Goal: Task Accomplishment & Management: Complete application form

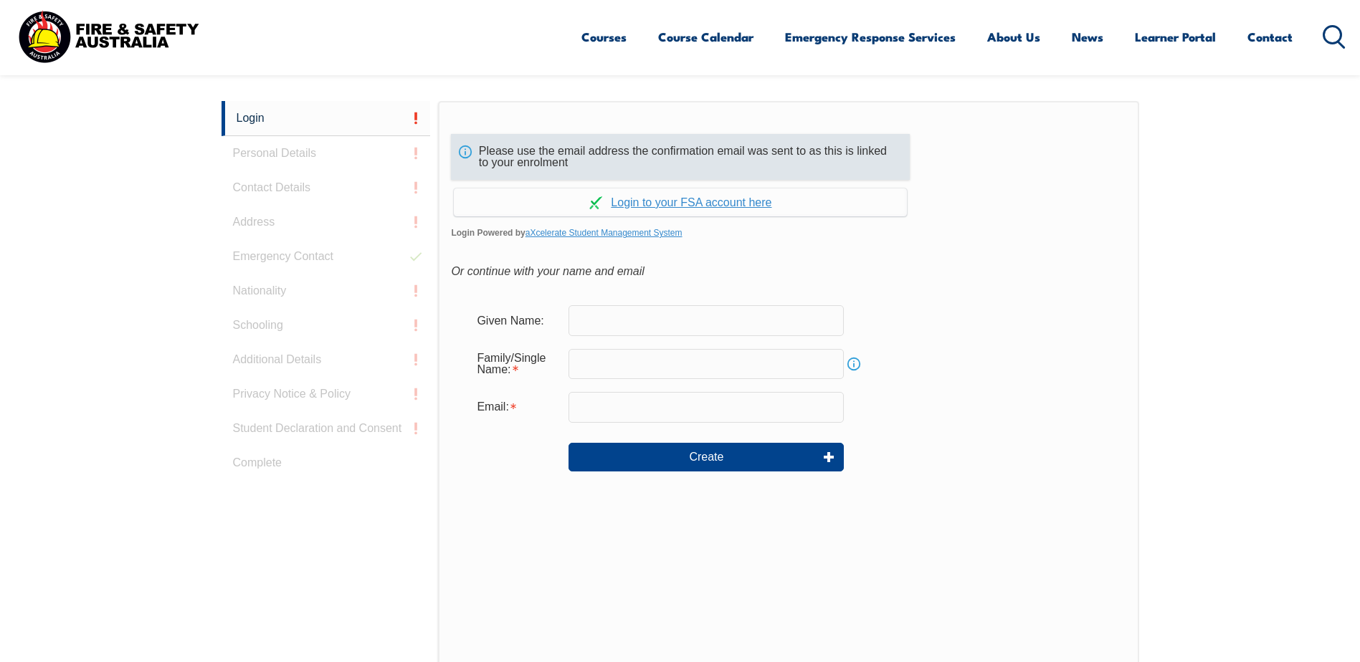
scroll to position [382, 0]
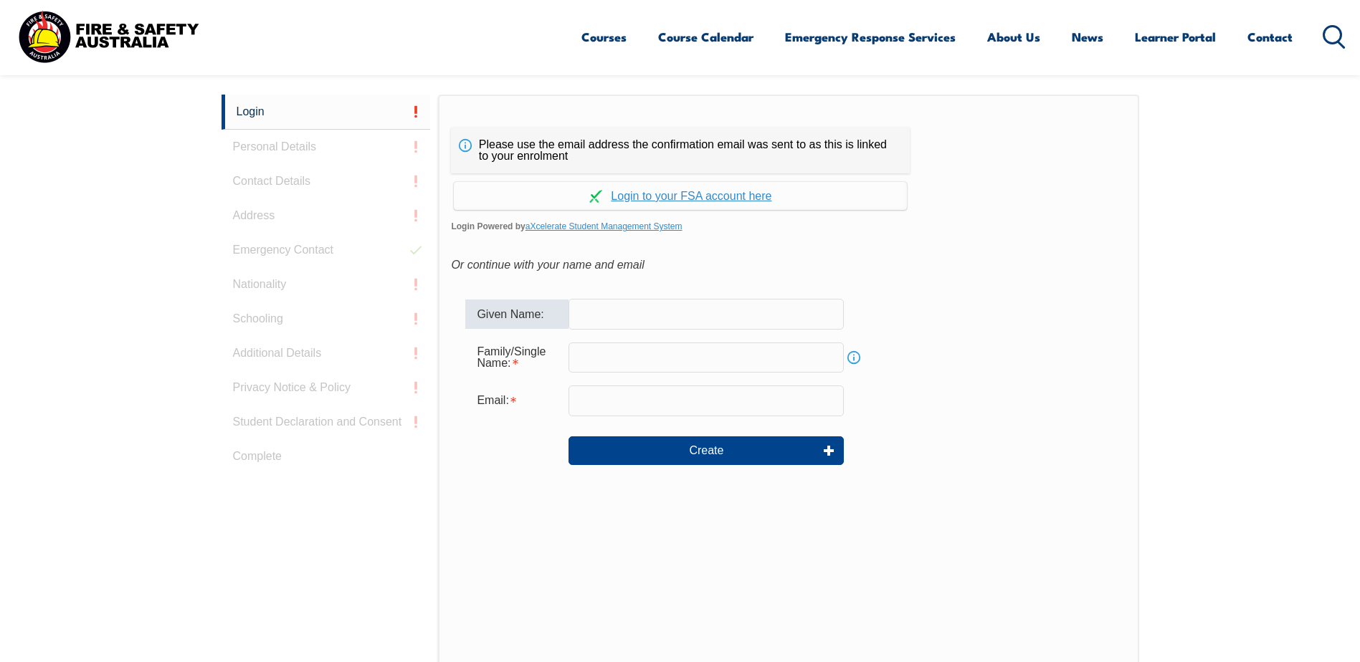
click at [603, 315] on input "text" at bounding box center [705, 314] width 275 height 30
type input "[PERSON_NAME]"
type input "[PERSON_NAME][EMAIL_ADDRESS][PERSON_NAME][DOMAIN_NAME]"
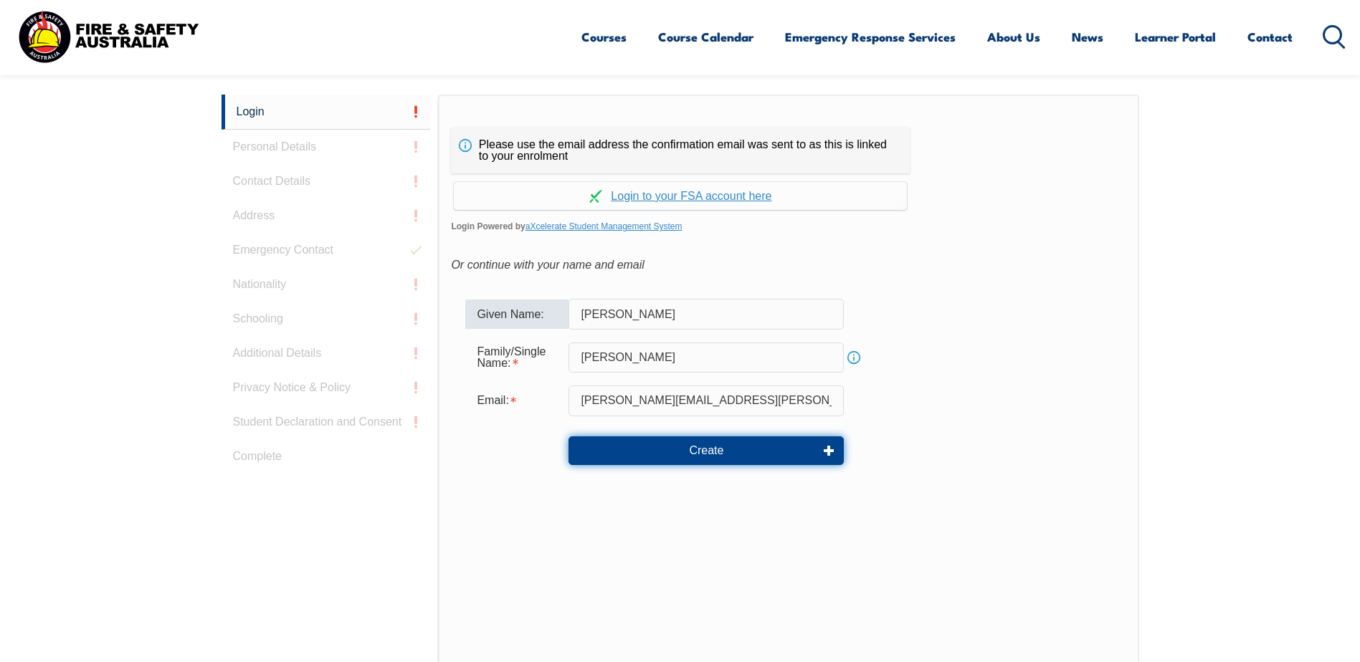
click at [712, 447] on button "Create" at bounding box center [705, 451] width 275 height 29
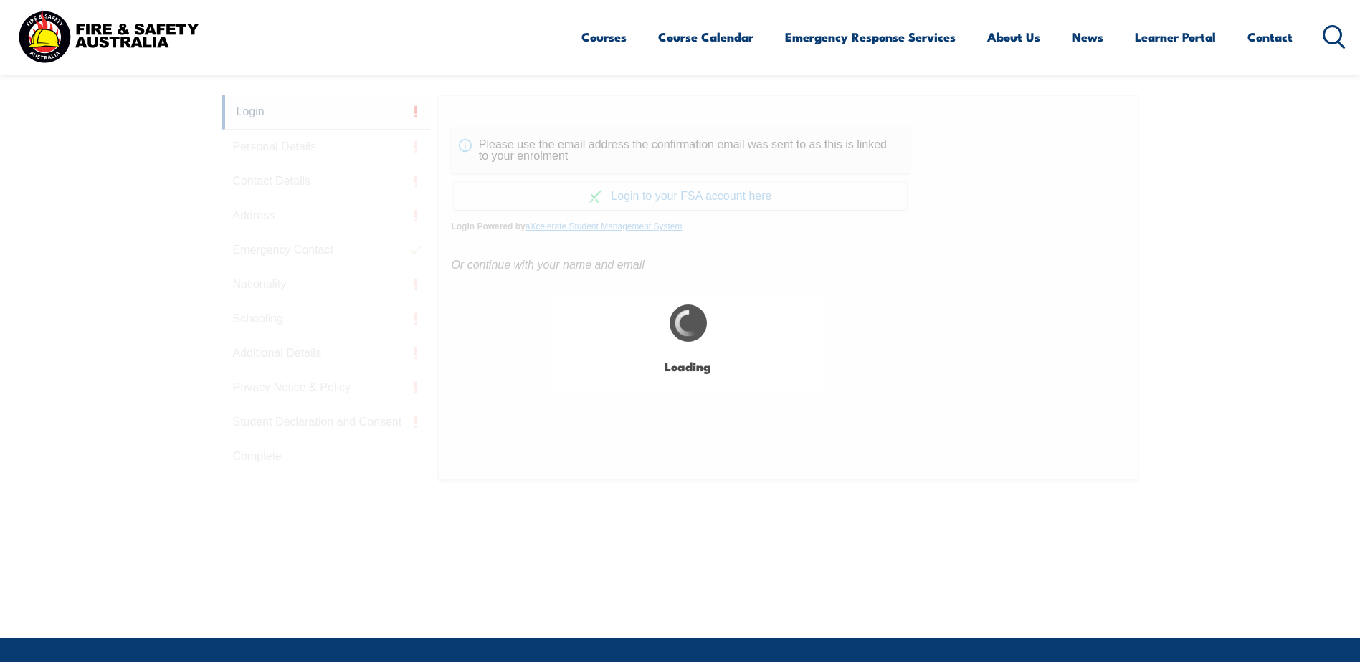
type input "[PERSON_NAME]"
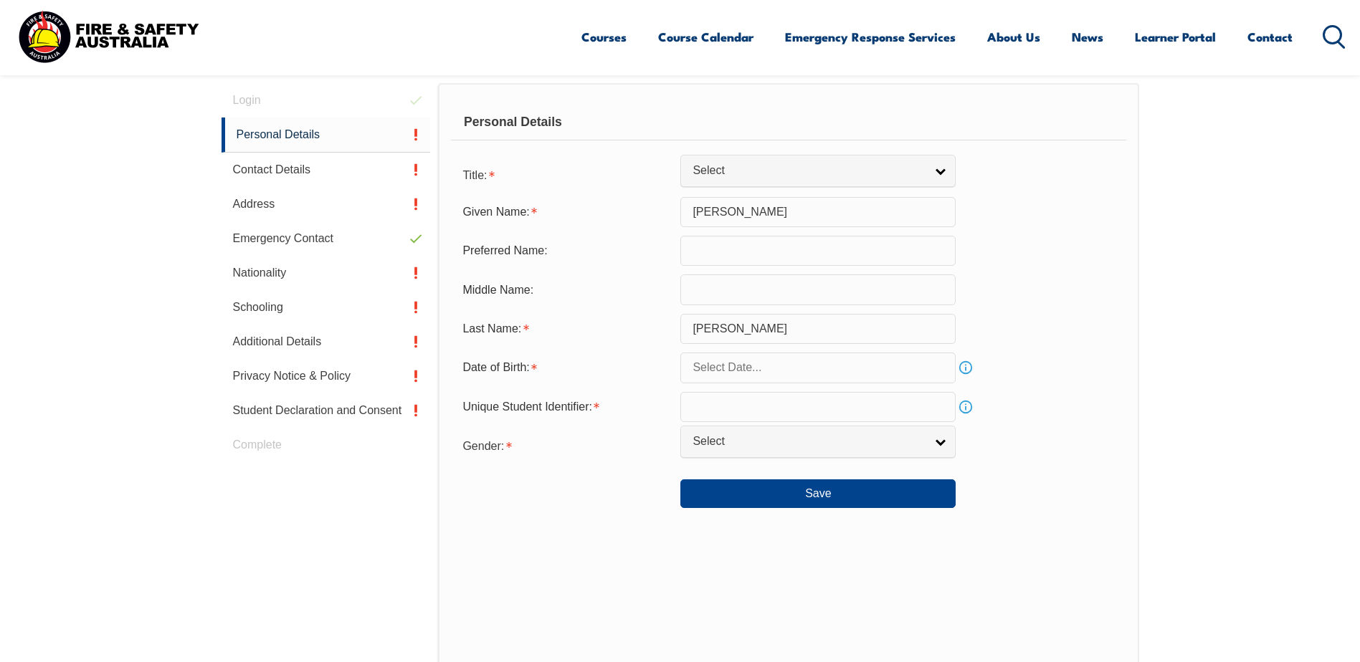
scroll to position [405, 0]
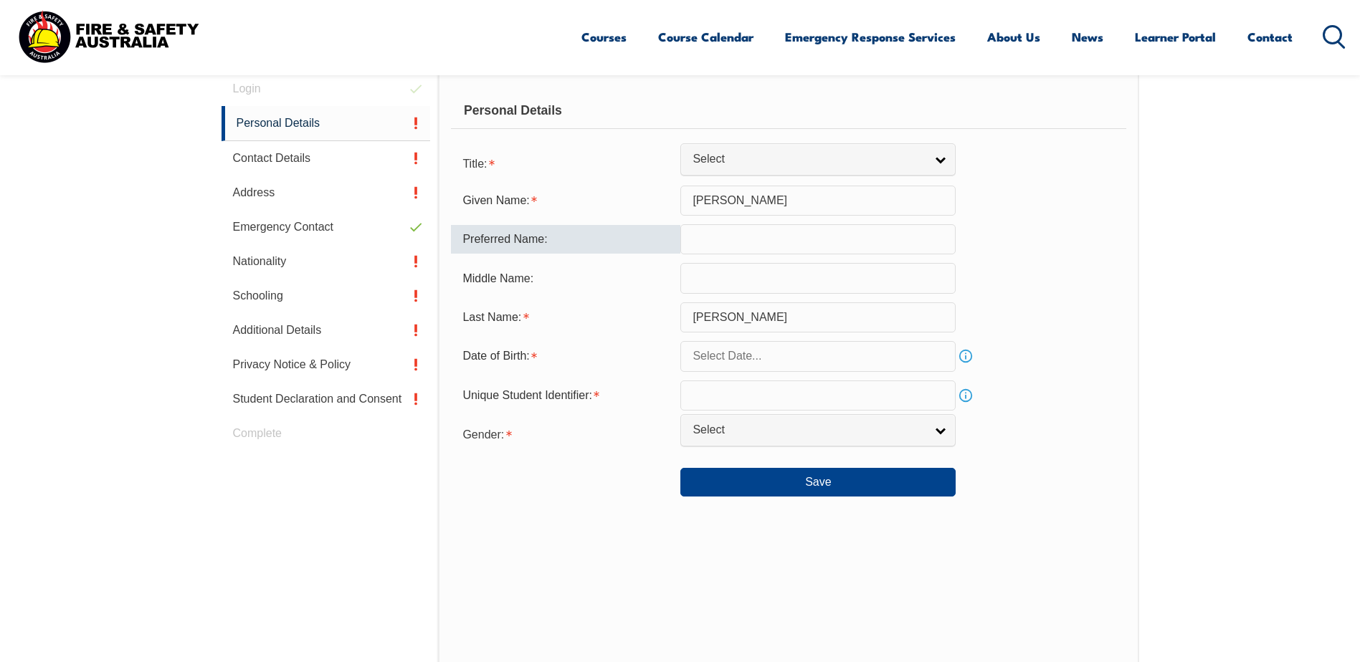
click at [701, 246] on input "text" at bounding box center [817, 239] width 275 height 30
type input "[PERSON_NAME]"
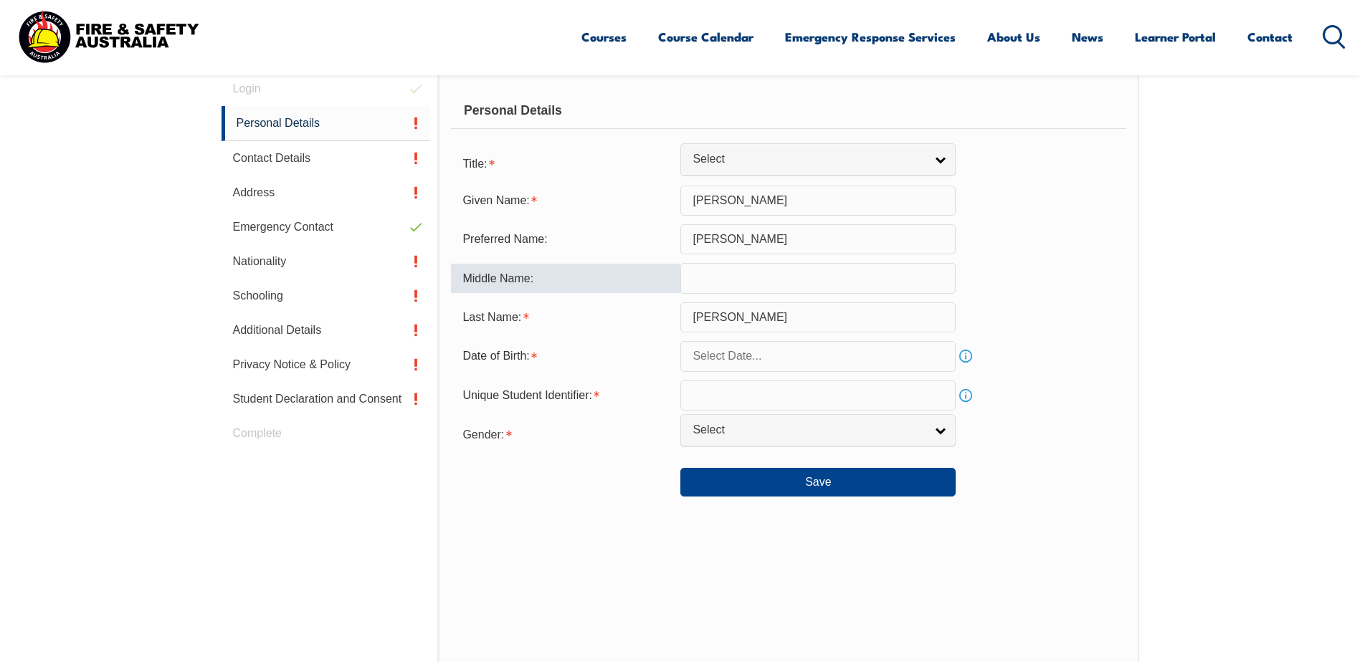
click at [700, 287] on input "text" at bounding box center [817, 278] width 275 height 30
type input "n"
type input "B"
type input "M"
type input "N/A"
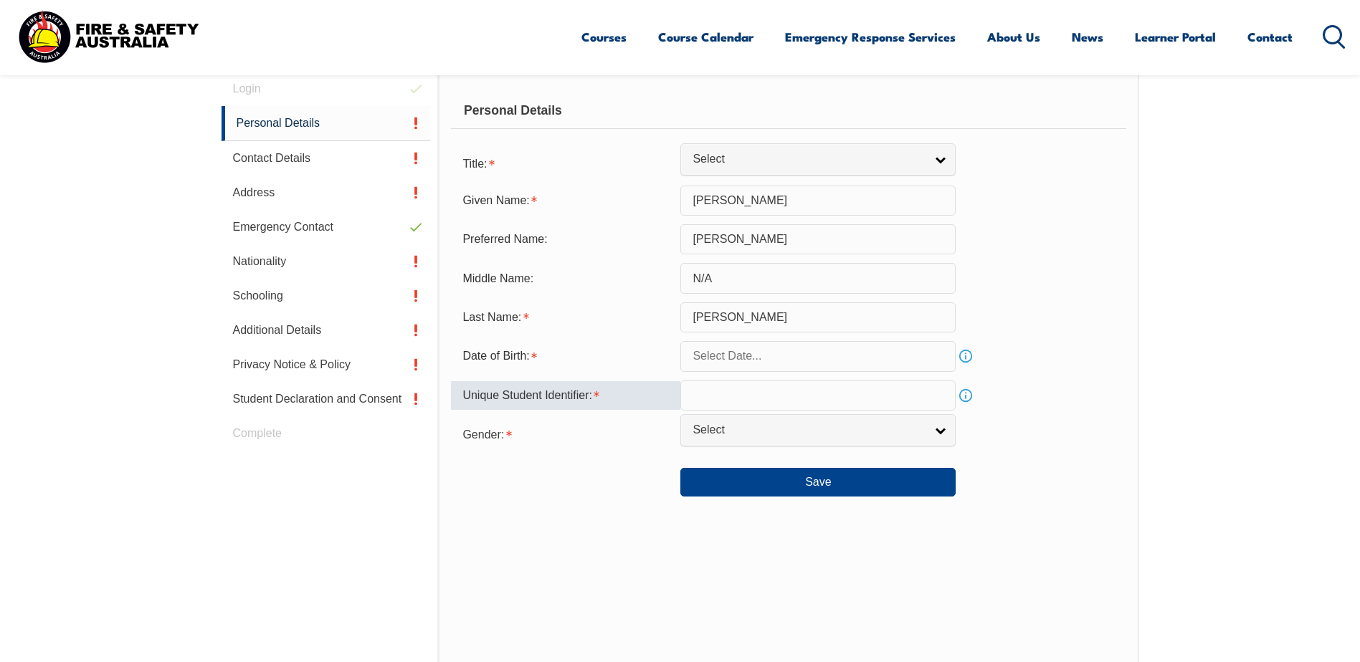
click at [756, 399] on input "text" at bounding box center [817, 396] width 275 height 30
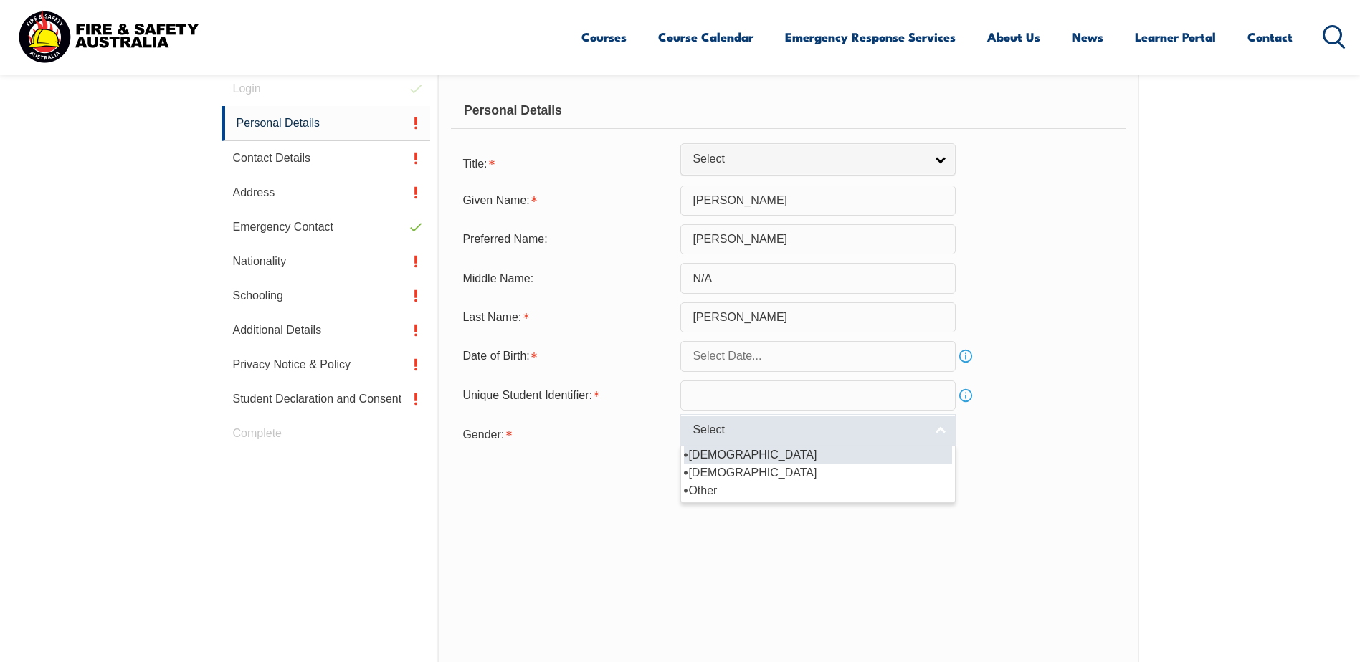
click at [746, 437] on span "Select" at bounding box center [809, 430] width 232 height 15
click at [712, 451] on li "[DEMOGRAPHIC_DATA]" at bounding box center [818, 455] width 268 height 18
select select "M"
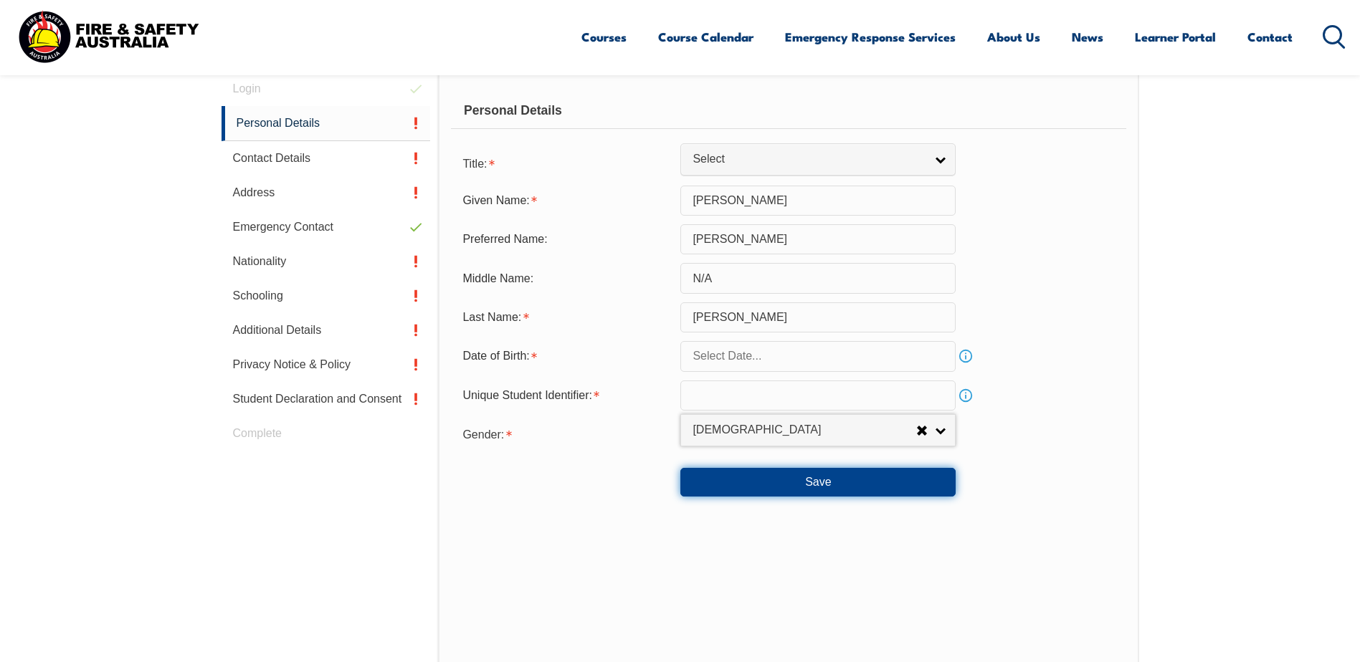
click at [724, 481] on button "Save" at bounding box center [817, 482] width 275 height 29
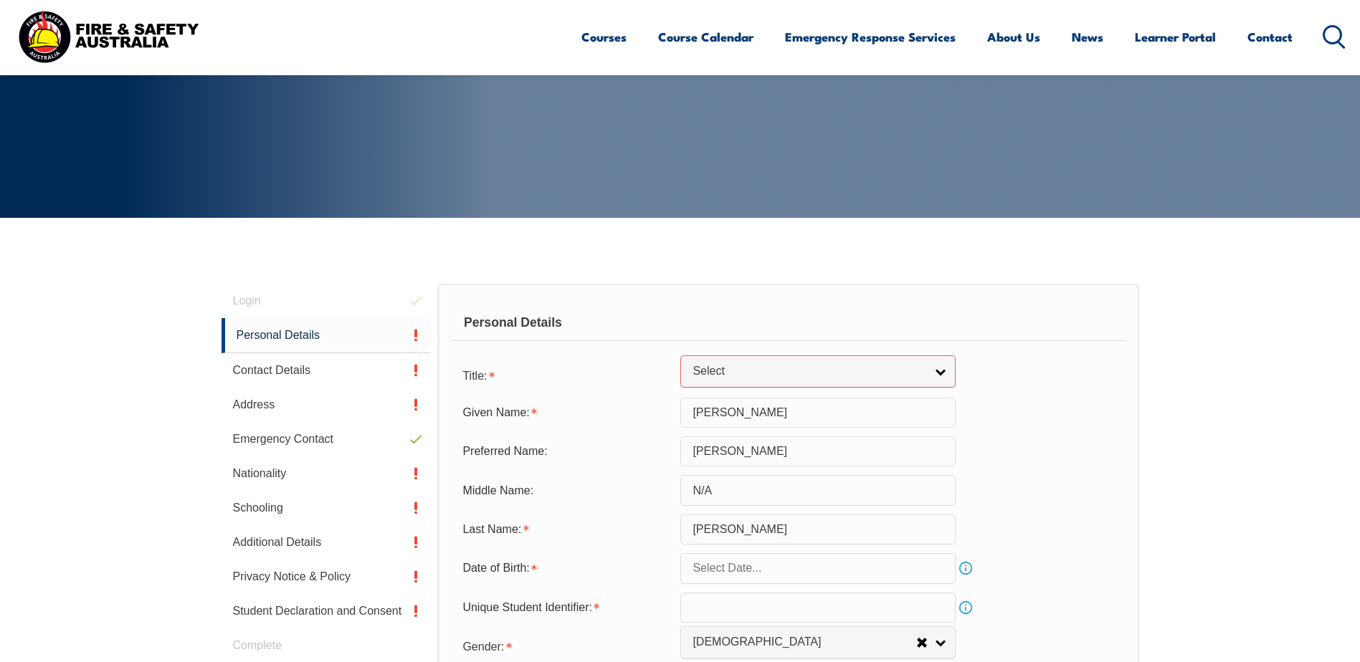
scroll to position [189, 0]
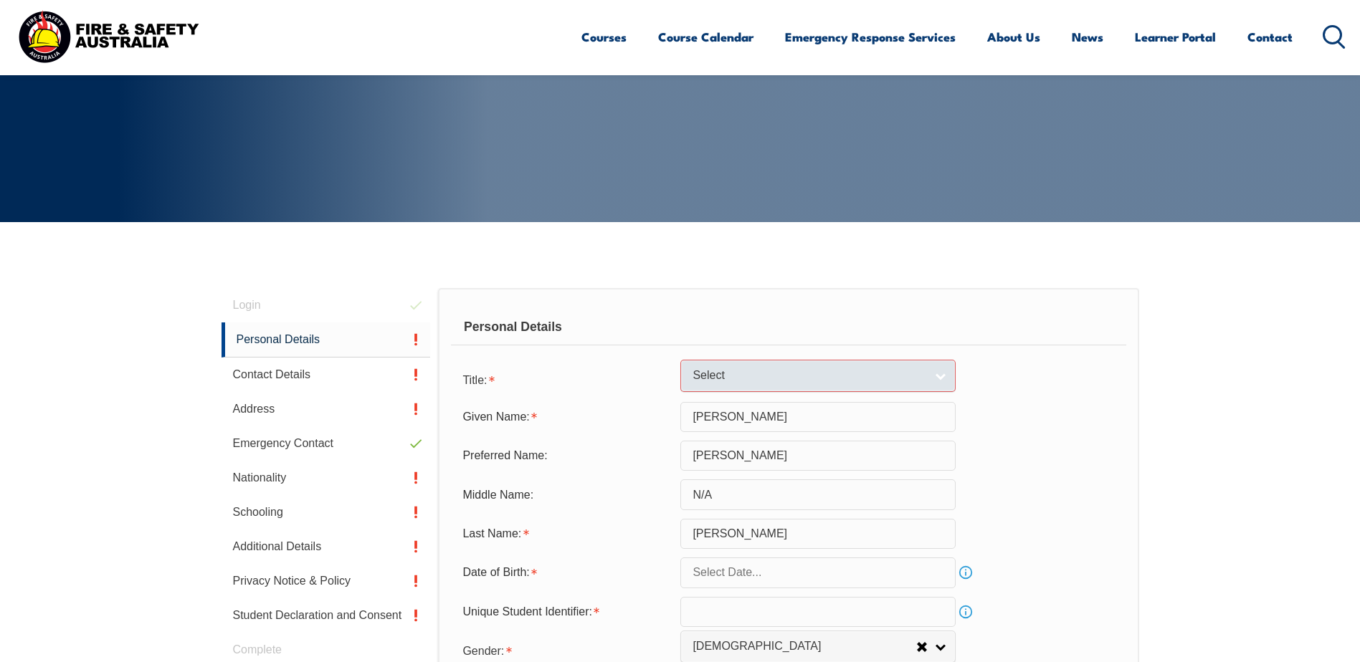
click at [705, 368] on span "Select" at bounding box center [809, 375] width 232 height 15
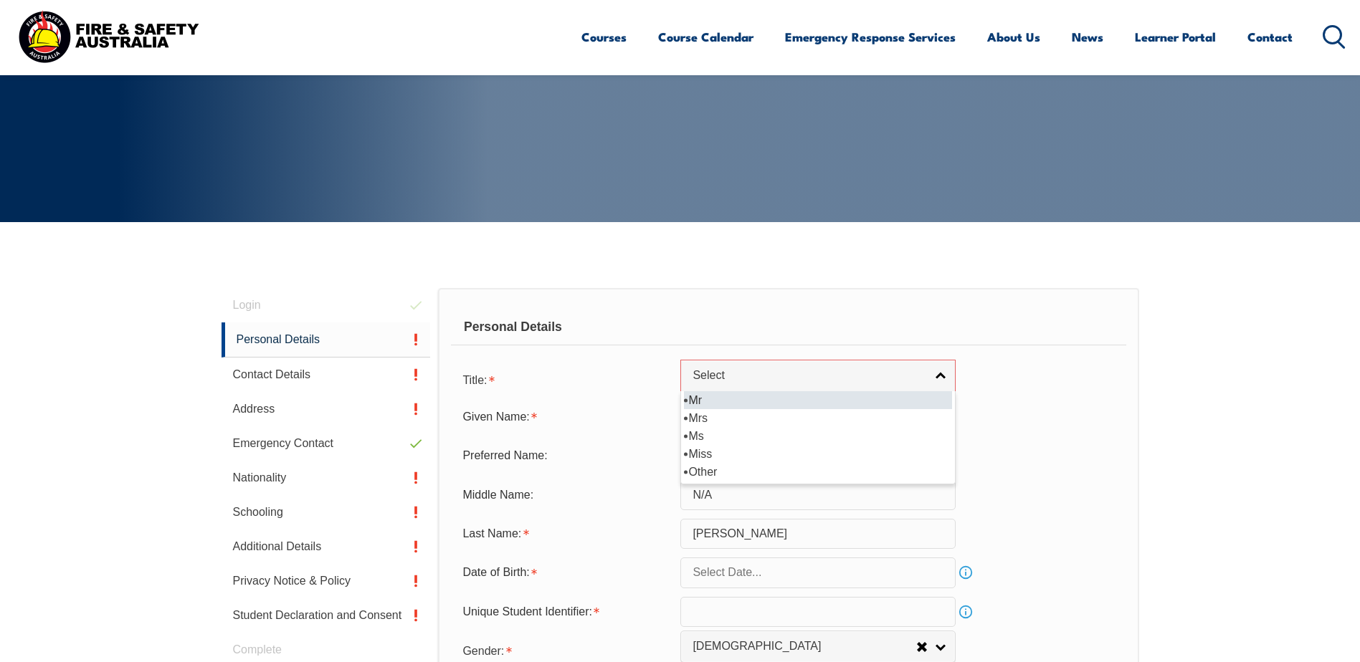
click at [702, 397] on li "Mr" at bounding box center [818, 400] width 268 height 18
select select "Mr"
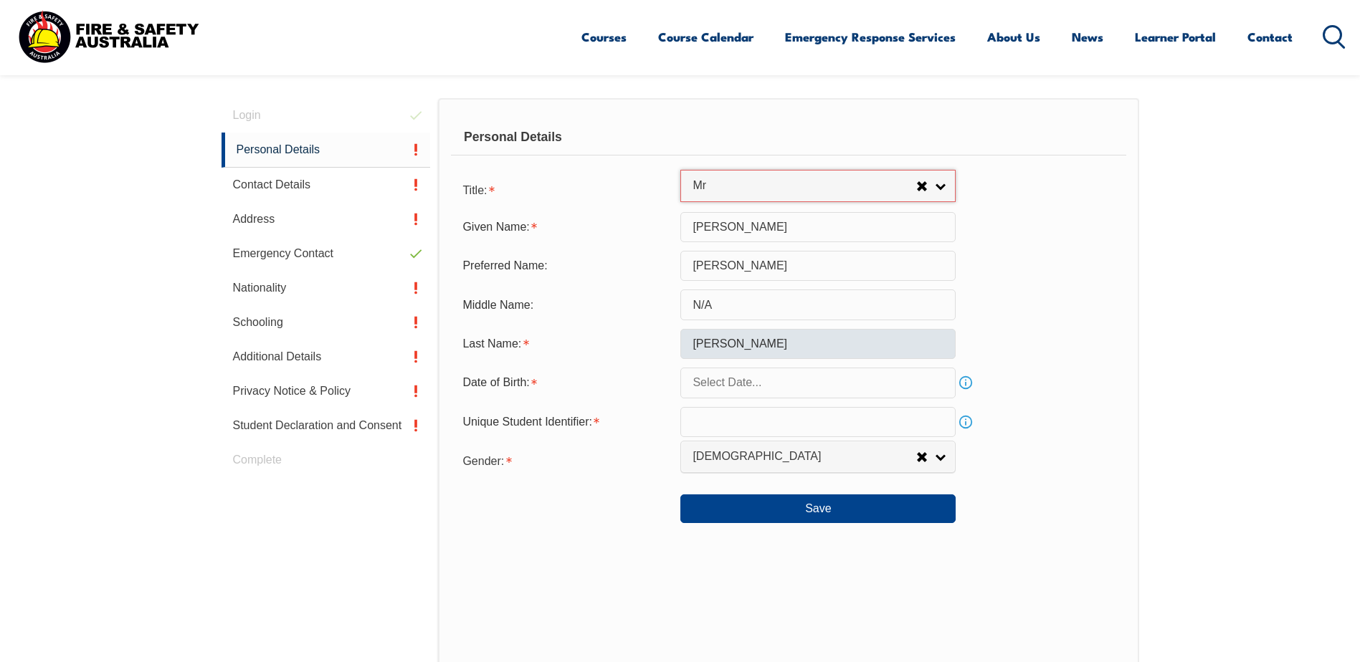
scroll to position [404, 0]
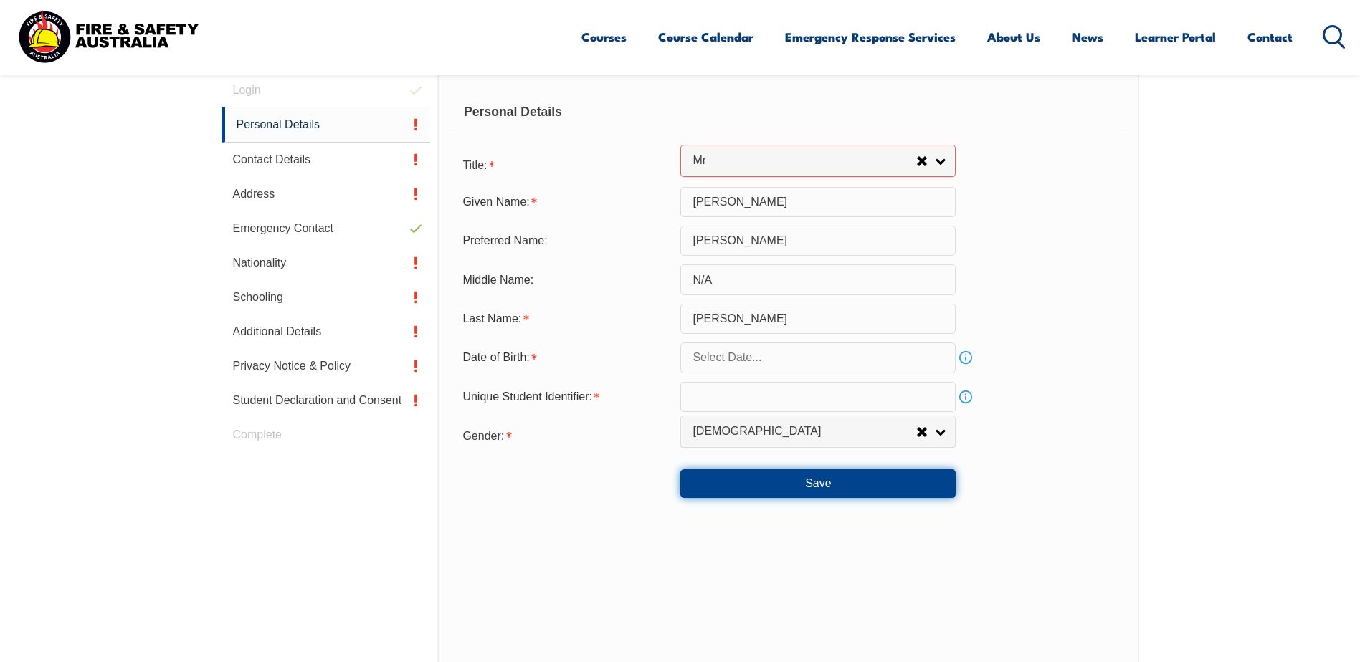
click at [746, 480] on button "Save" at bounding box center [817, 484] width 275 height 29
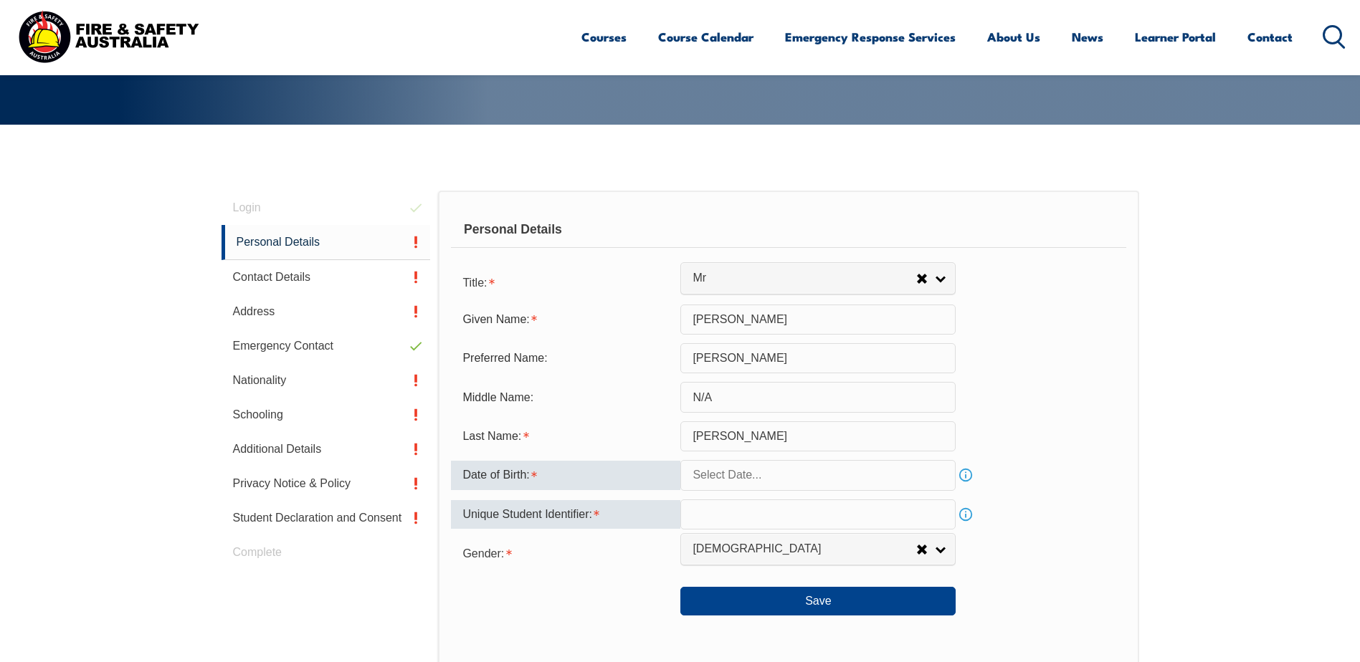
scroll to position [287, 0]
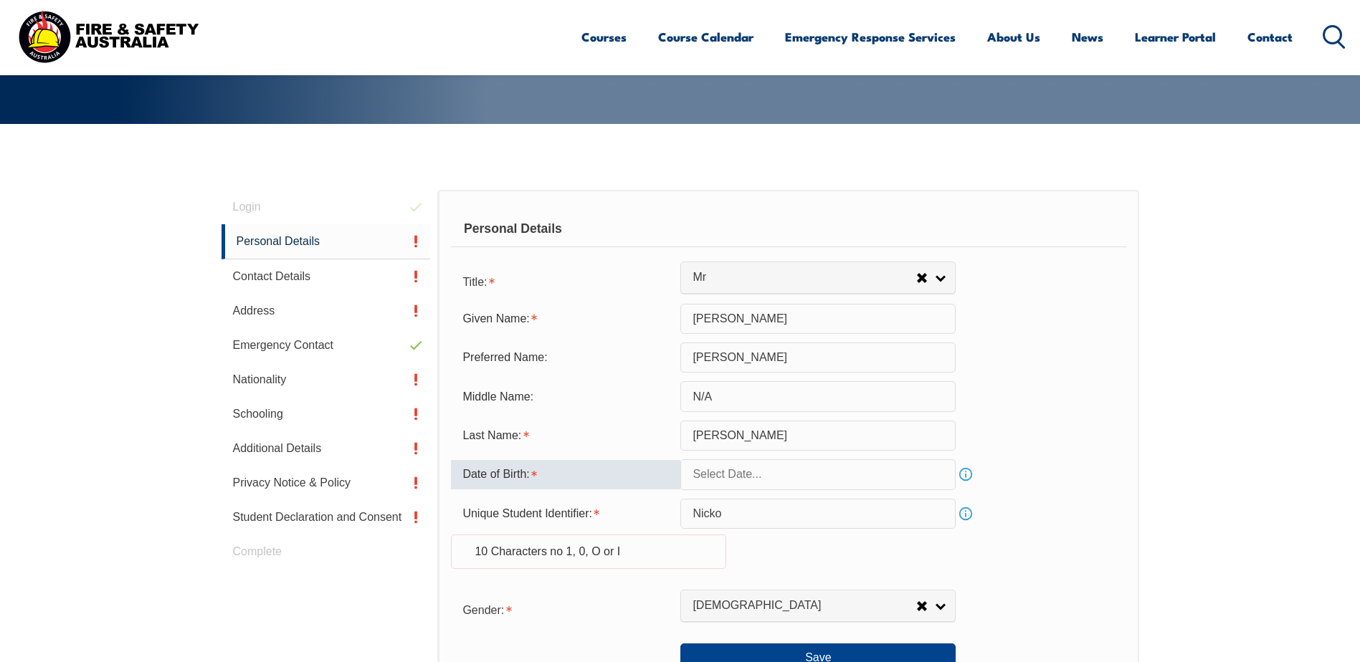
click at [741, 543] on div "Unique Student Identifier: Nicko Info 10 Characters no 1, 0, O or I" at bounding box center [788, 542] width 675 height 87
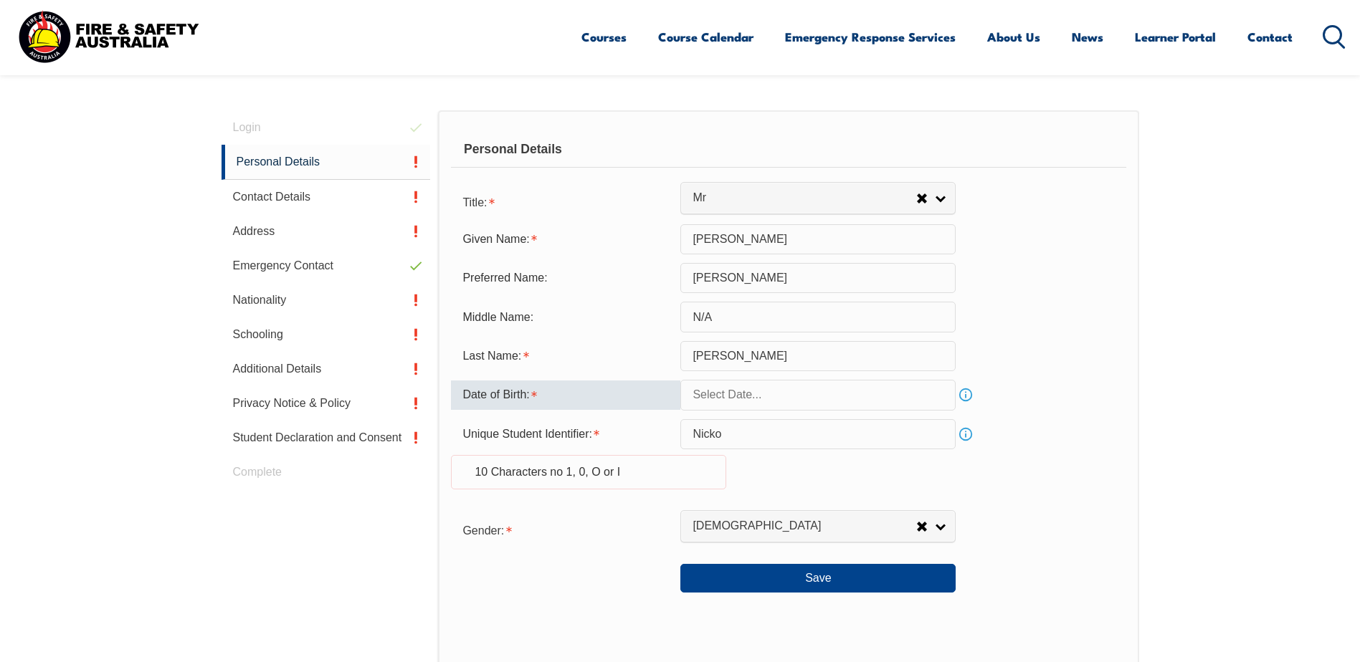
scroll to position [430, 0]
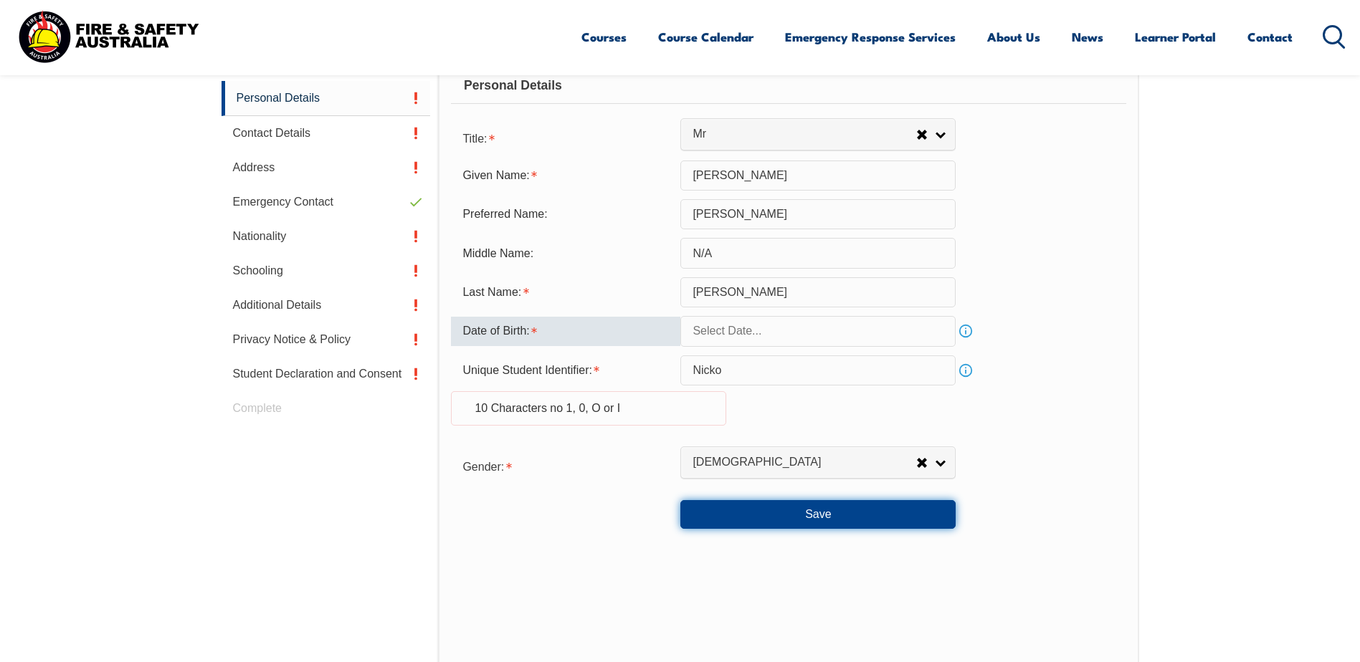
click at [768, 520] on button "Save" at bounding box center [817, 514] width 275 height 29
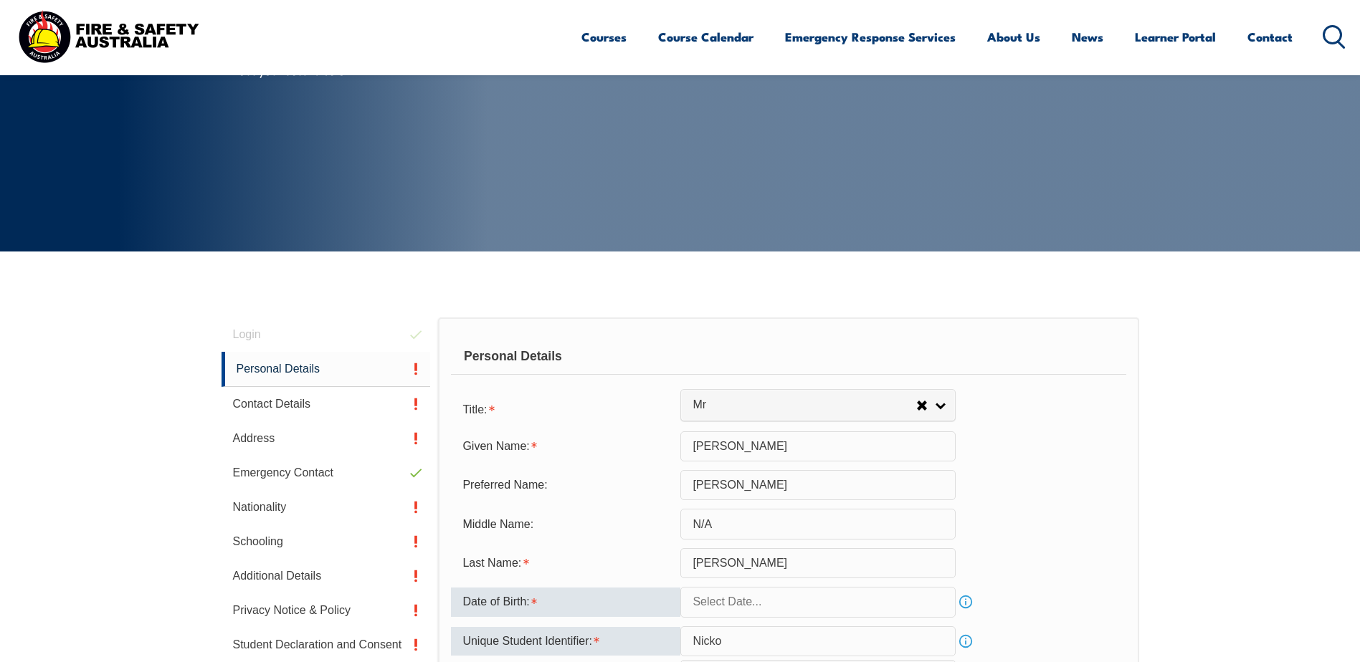
scroll to position [287, 0]
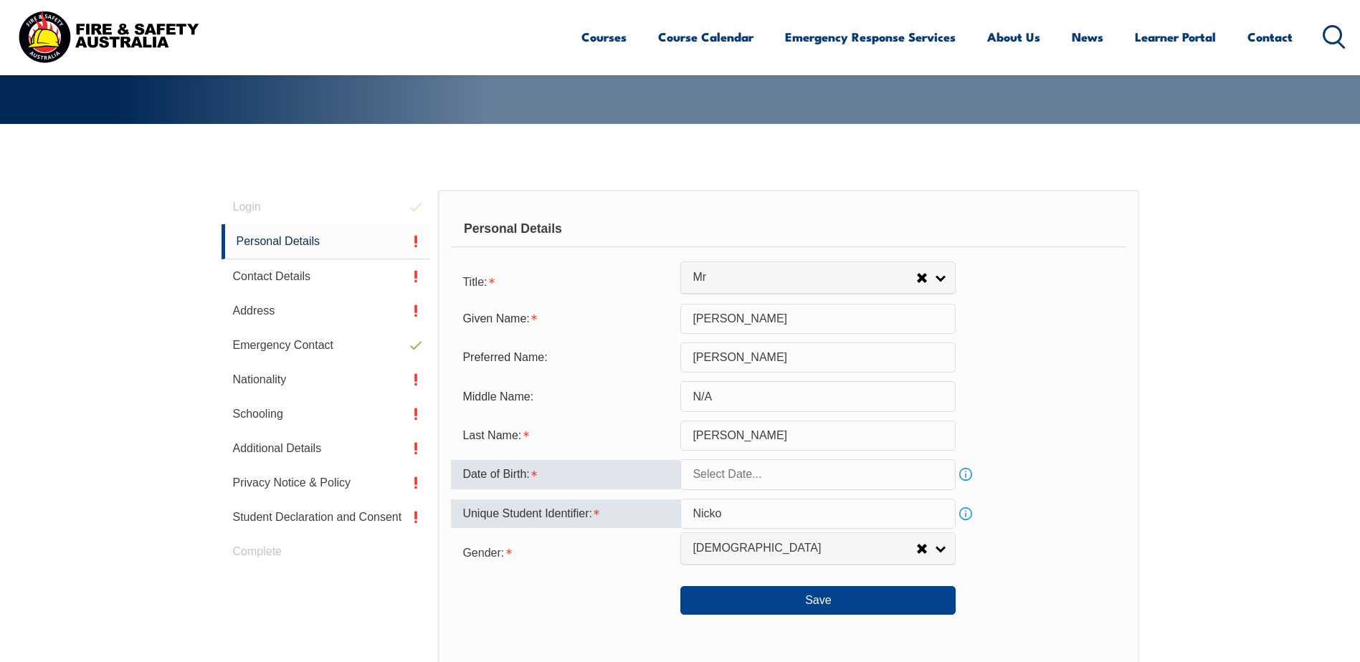
drag, startPoint x: 720, startPoint y: 513, endPoint x: 599, endPoint y: 536, distance: 122.6
click at [599, 536] on form "Title: Mr Mrs Ms Miss Other Mr Given Name: [PERSON_NAME] Preferred Name: [PERSO…" at bounding box center [788, 441] width 675 height 349
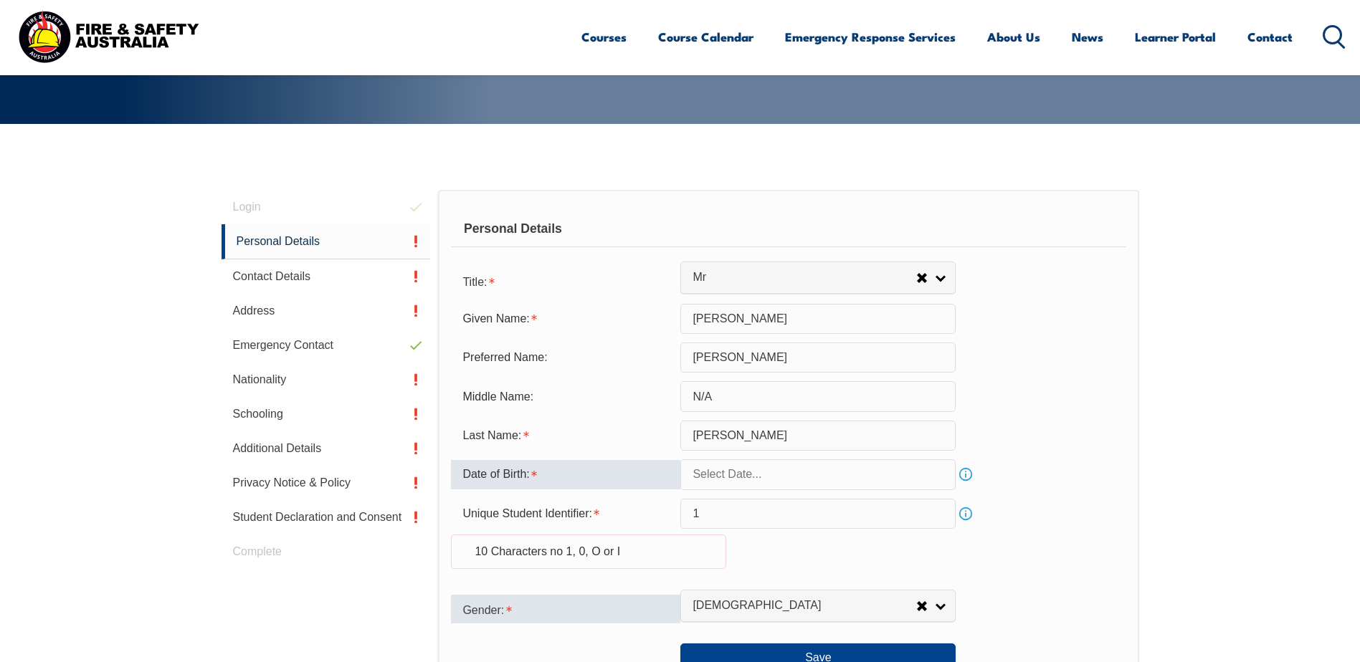
click at [594, 595] on div "Gender:" at bounding box center [565, 609] width 229 height 29
click at [723, 655] on button "Save" at bounding box center [817, 658] width 275 height 29
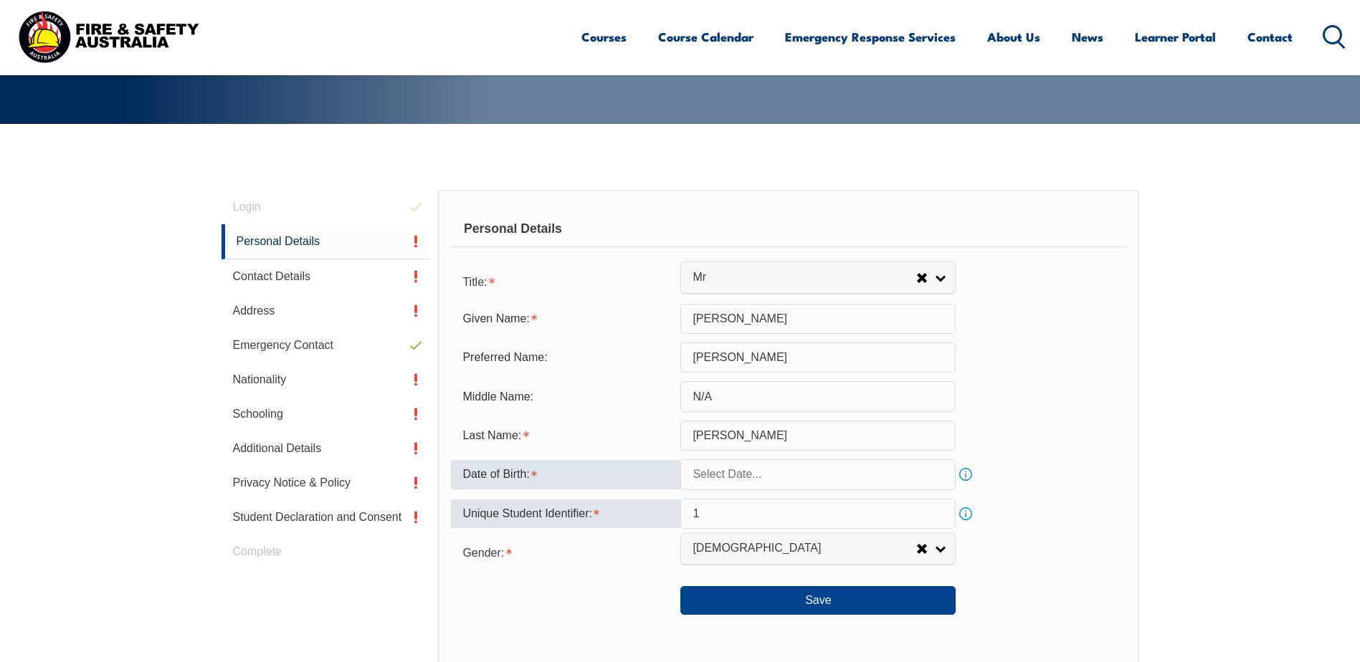
click at [715, 513] on input "1" at bounding box center [817, 514] width 275 height 30
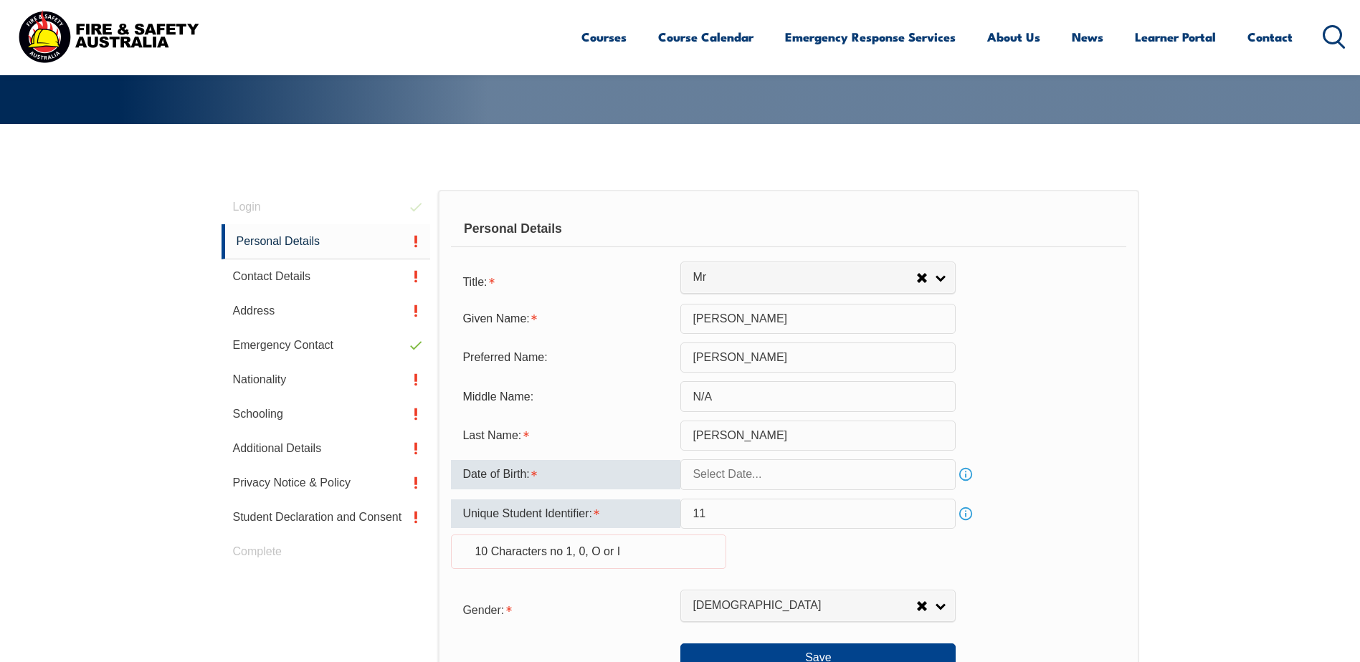
type input "1"
click at [762, 657] on button "Save" at bounding box center [817, 658] width 275 height 29
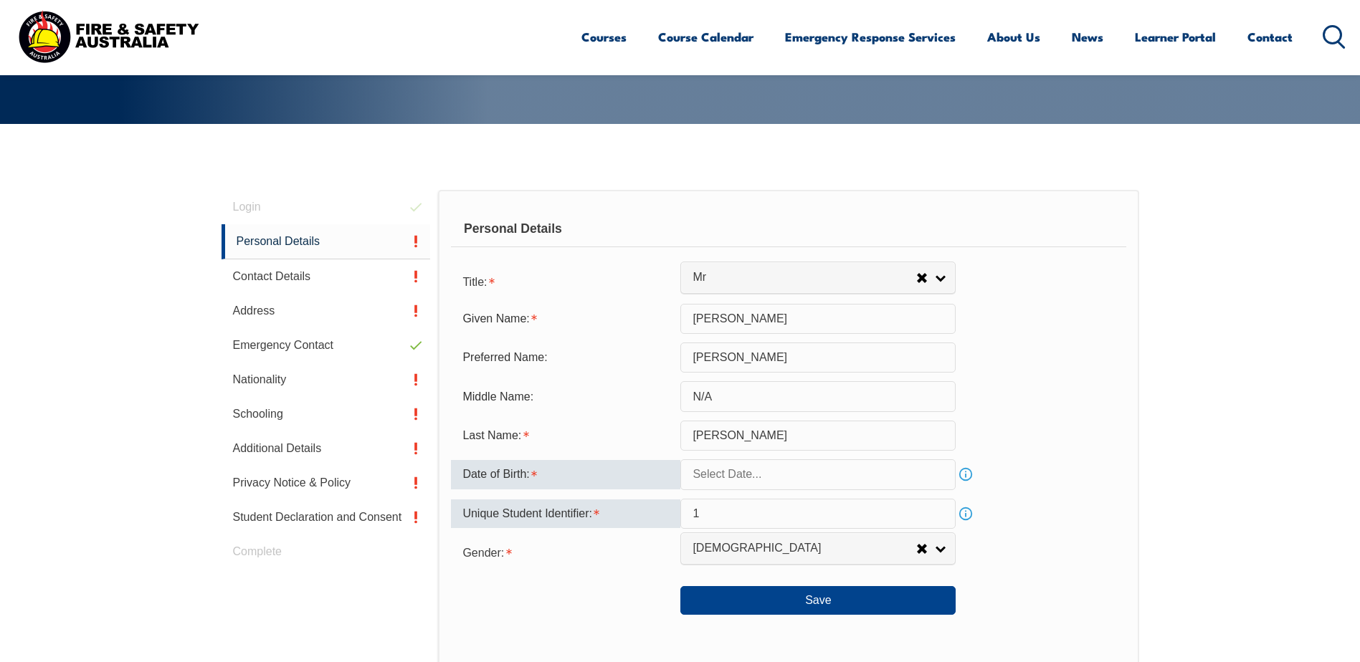
click at [968, 514] on link "Info" at bounding box center [966, 514] width 20 height 20
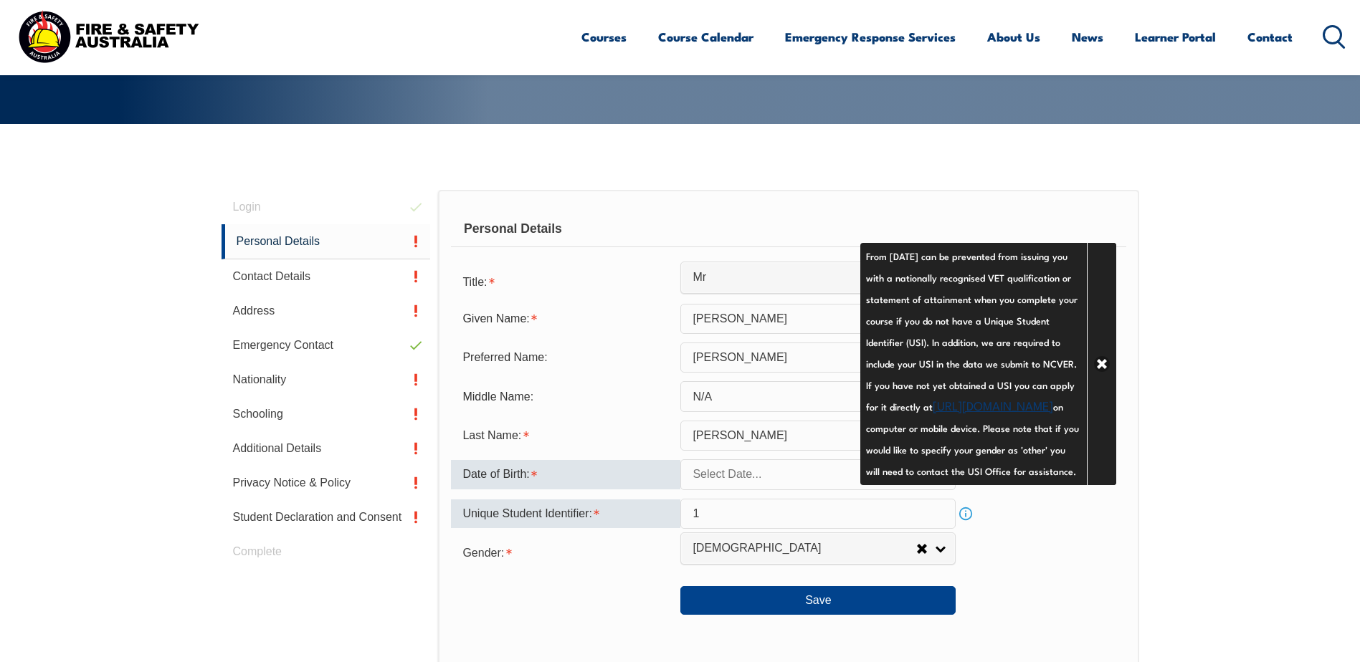
click at [723, 521] on input "1" at bounding box center [817, 514] width 275 height 30
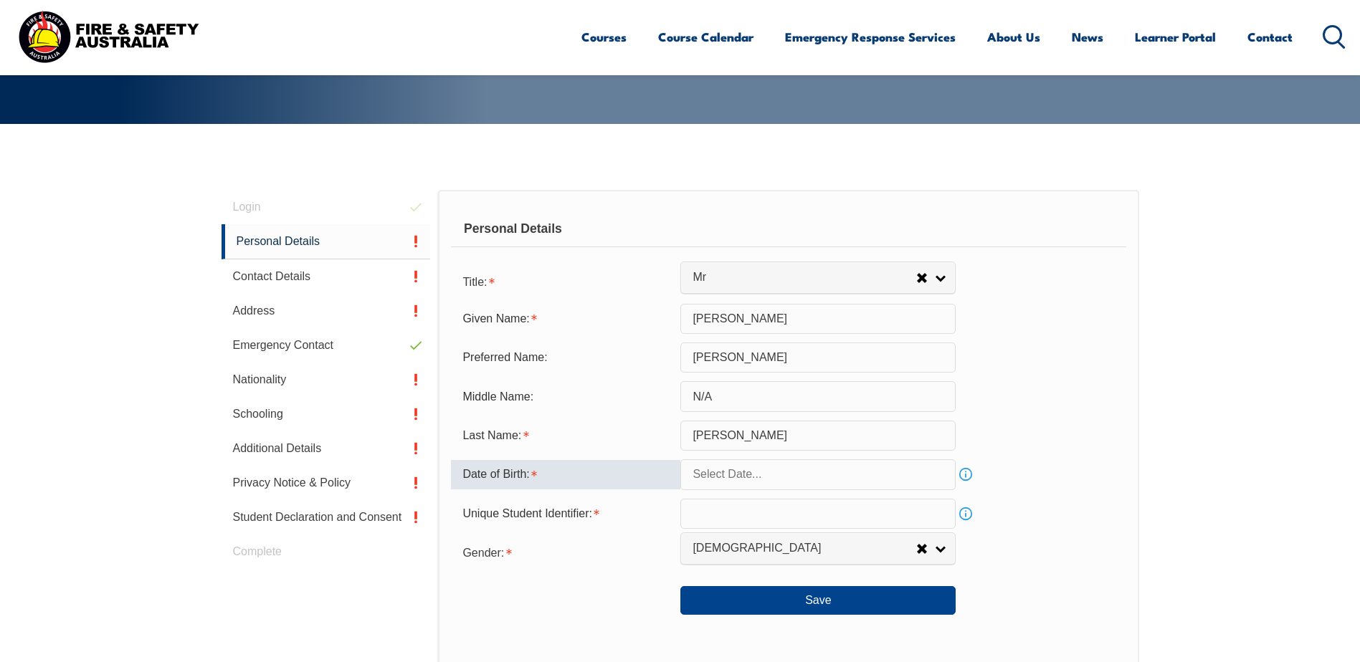
click at [967, 507] on link "Info" at bounding box center [966, 514] width 20 height 20
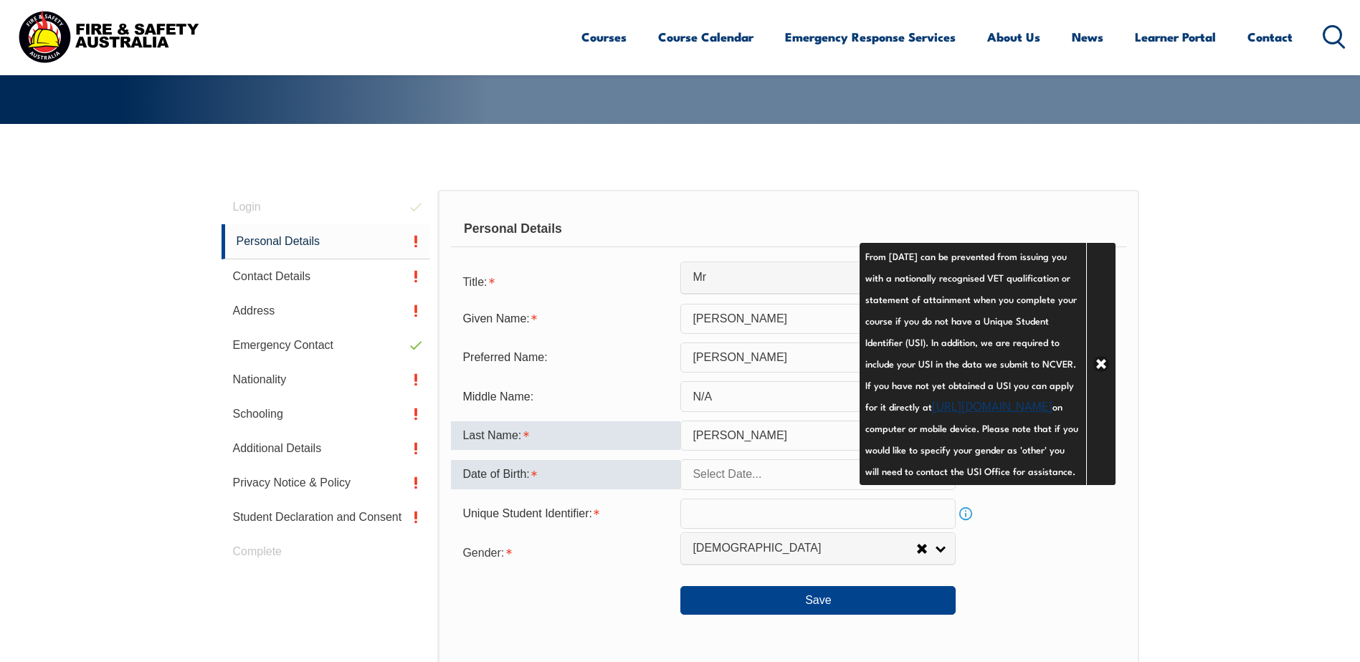
click at [932, 437] on input "[PERSON_NAME]" at bounding box center [817, 436] width 275 height 30
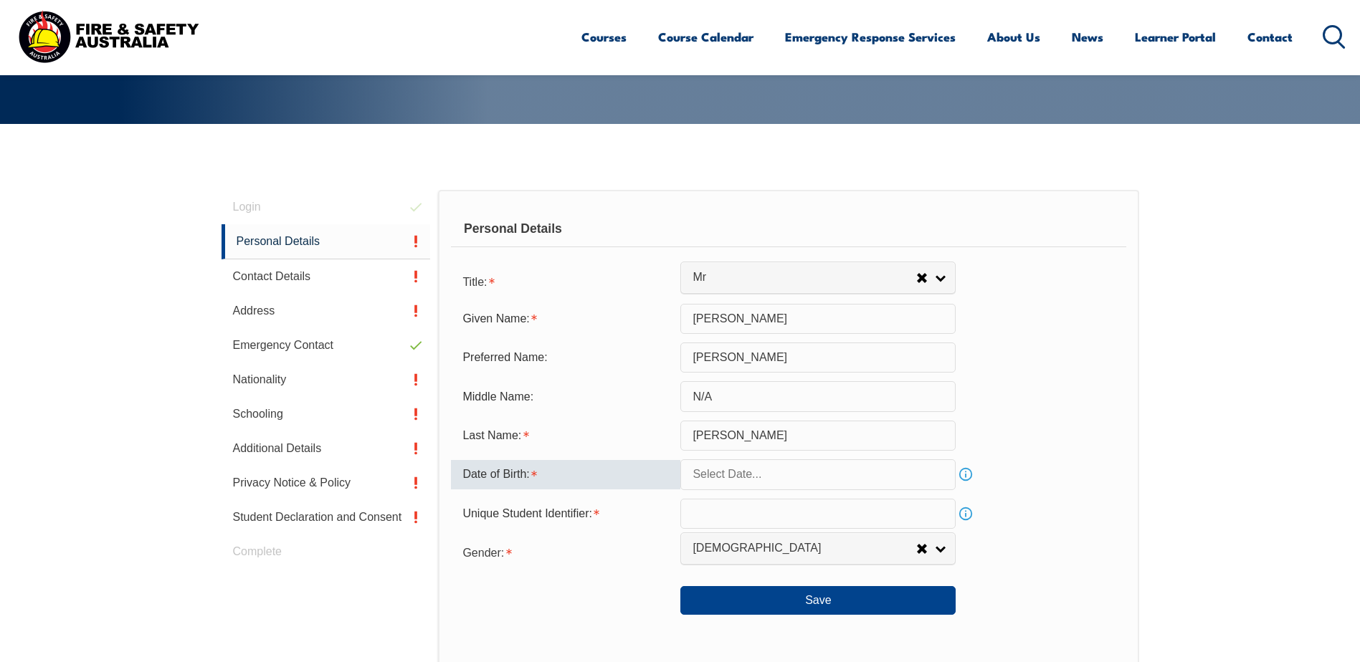
click at [963, 514] on link "Info" at bounding box center [966, 514] width 20 height 20
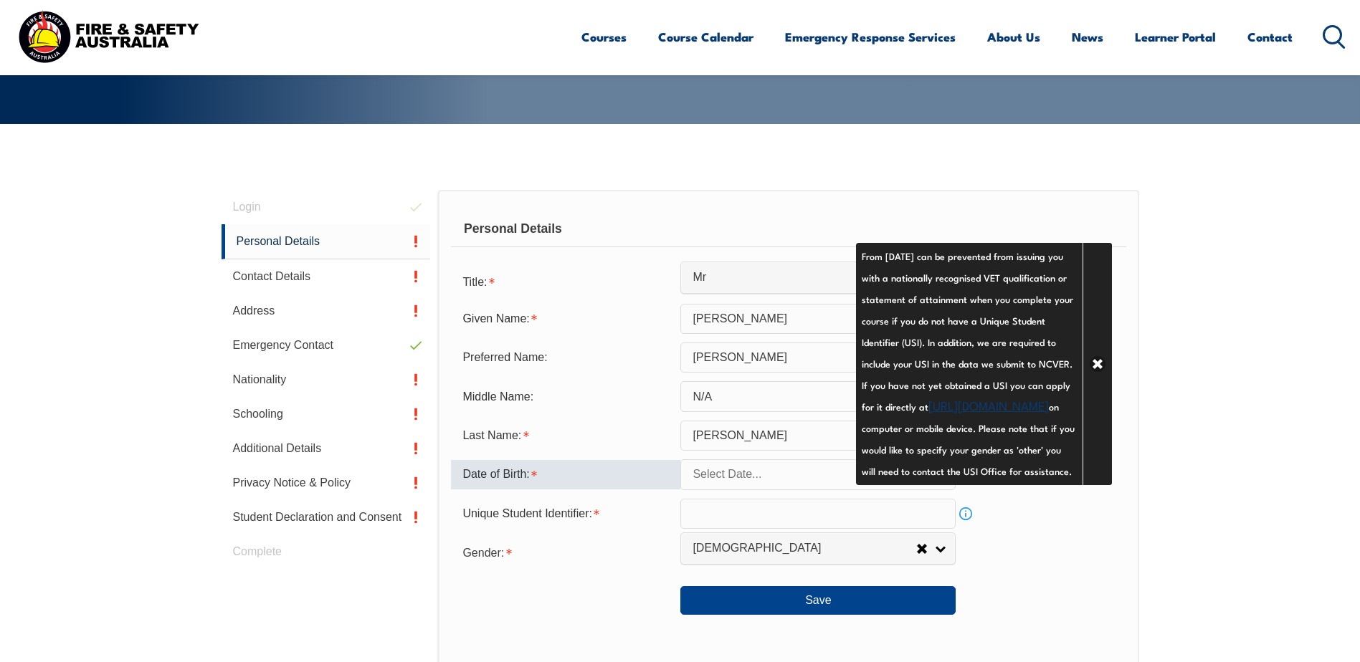
click at [928, 414] on link "[URL][DOMAIN_NAME]" at bounding box center [988, 404] width 120 height 17
